Goal: Register for event/course

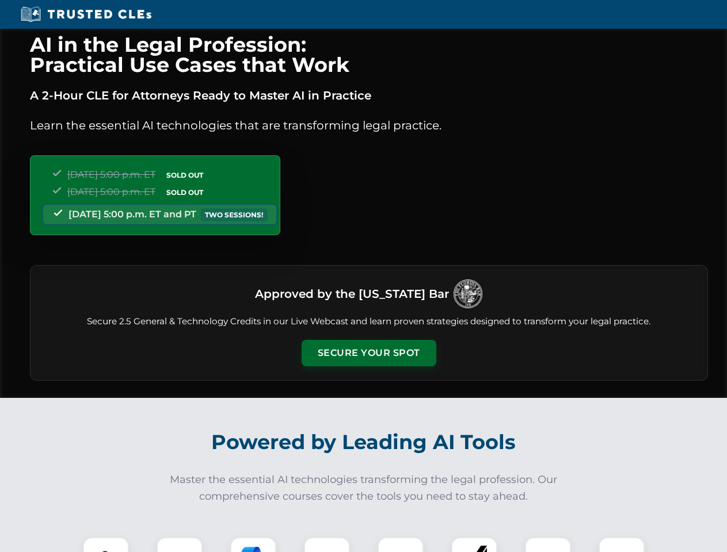
click at [368, 353] on button "Secure Your Spot" at bounding box center [369, 353] width 135 height 26
click at [106, 545] on img at bounding box center [105, 560] width 33 height 33
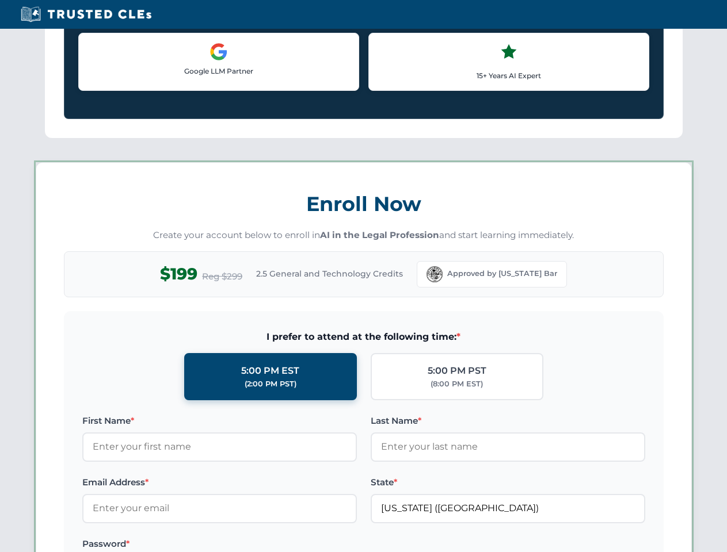
click at [253, 545] on label "Password *" at bounding box center [219, 544] width 274 height 14
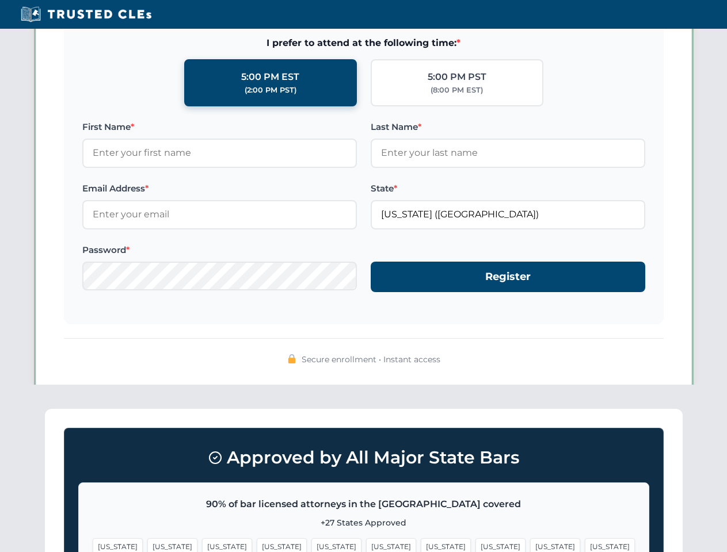
click at [530, 545] on span "[US_STATE]" at bounding box center [555, 547] width 50 height 17
